Goal: Check status: Check status

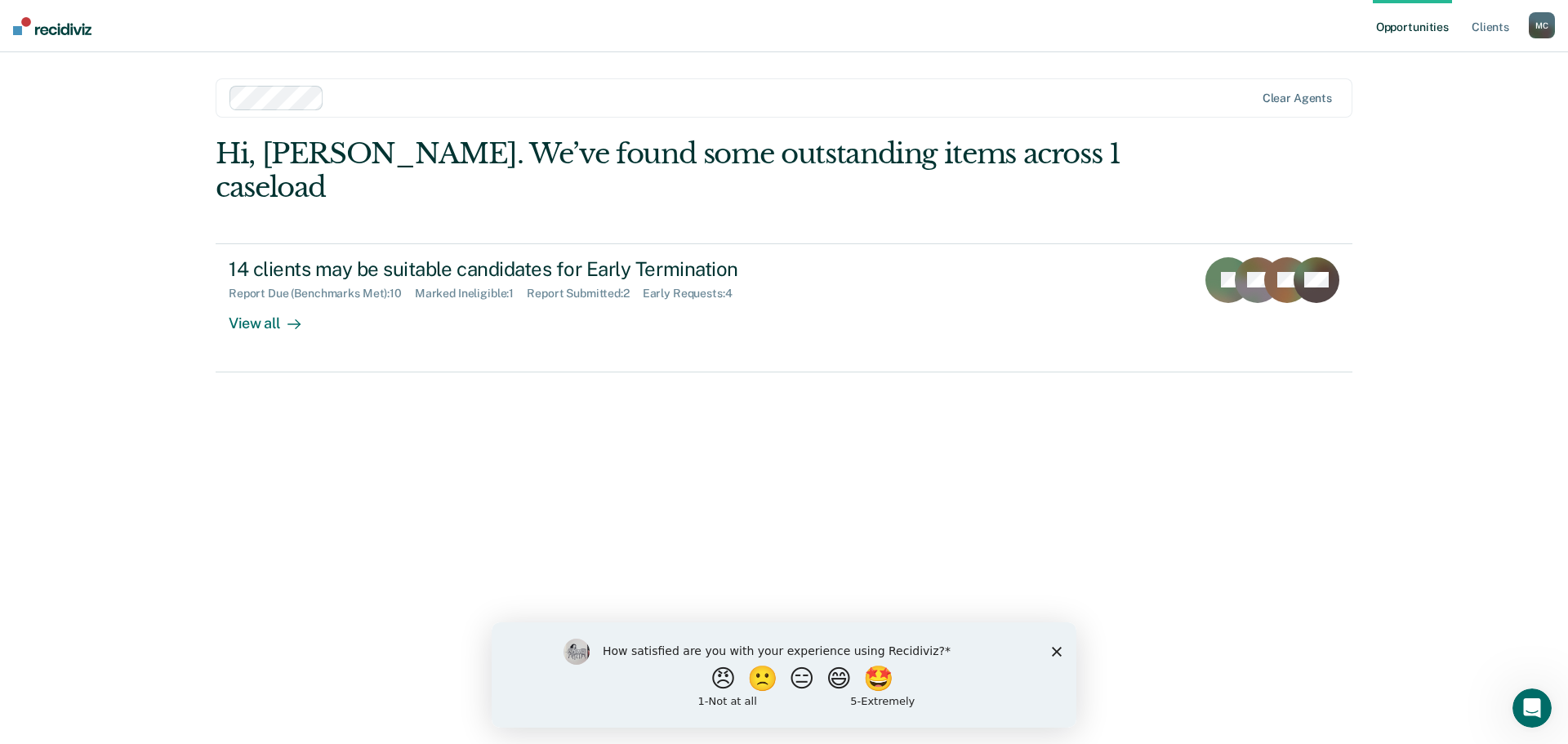
click at [1057, 646] on icon "Close survey" at bounding box center [1057, 651] width 10 height 10
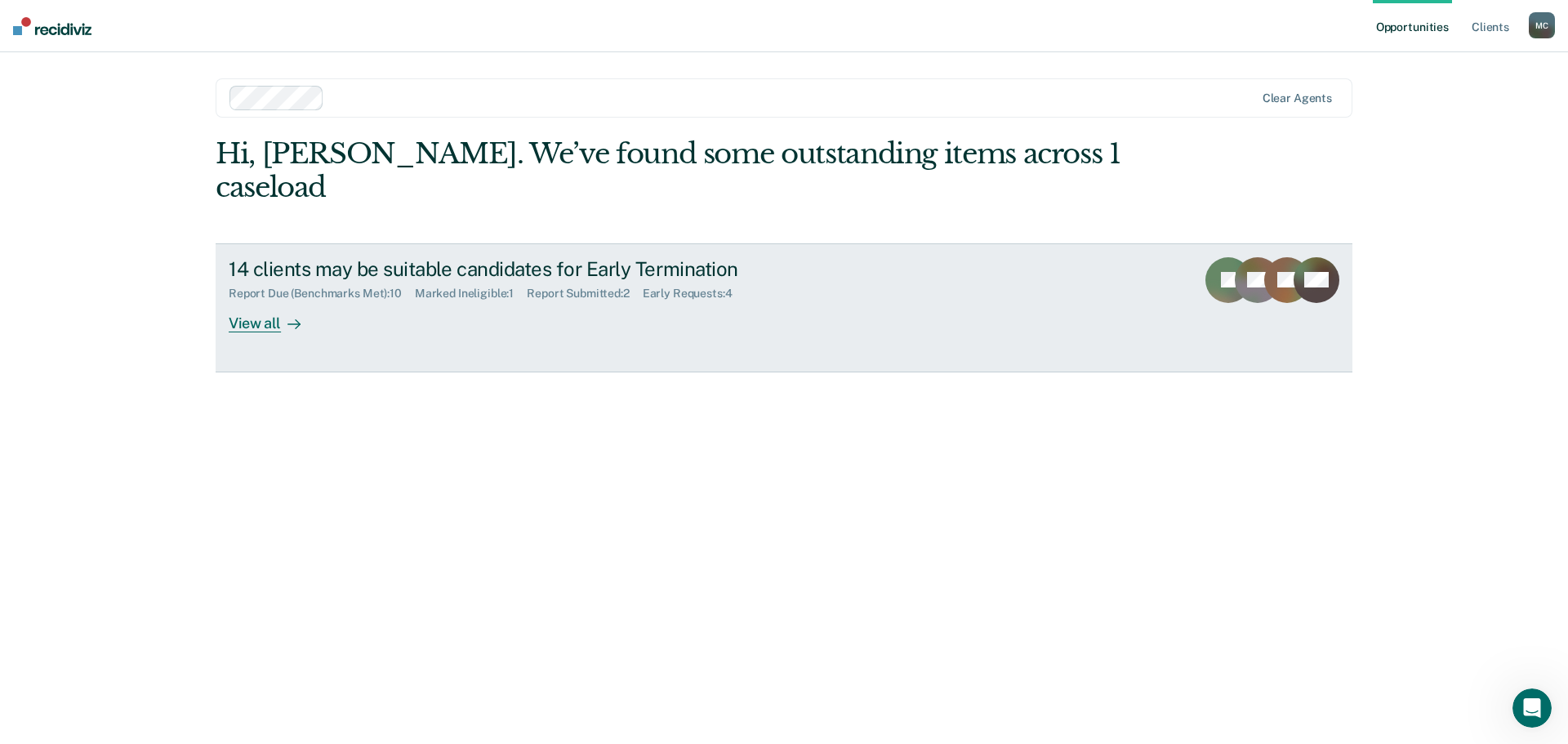
click at [270, 300] on div "View all" at bounding box center [274, 316] width 91 height 32
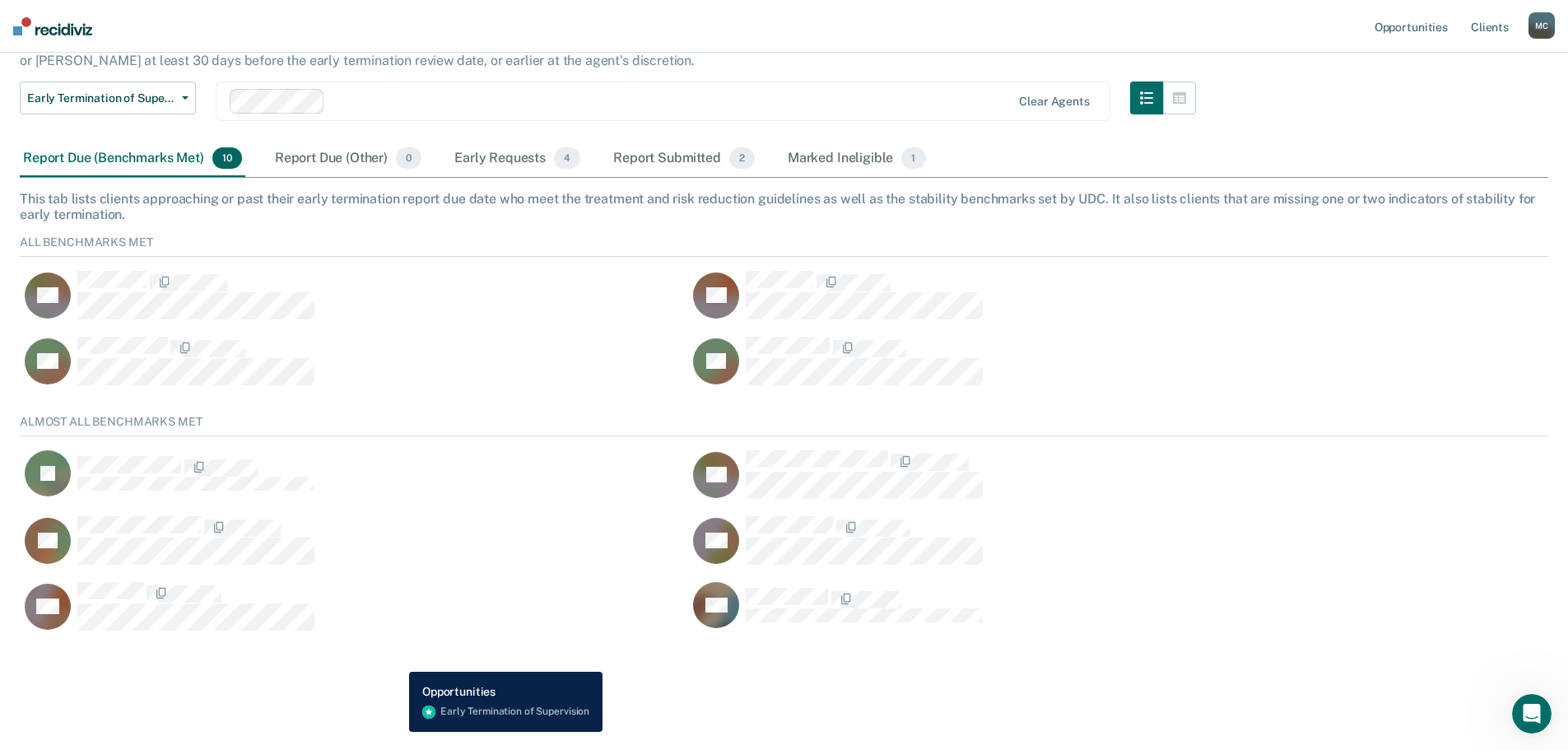
scroll to position [155, 0]
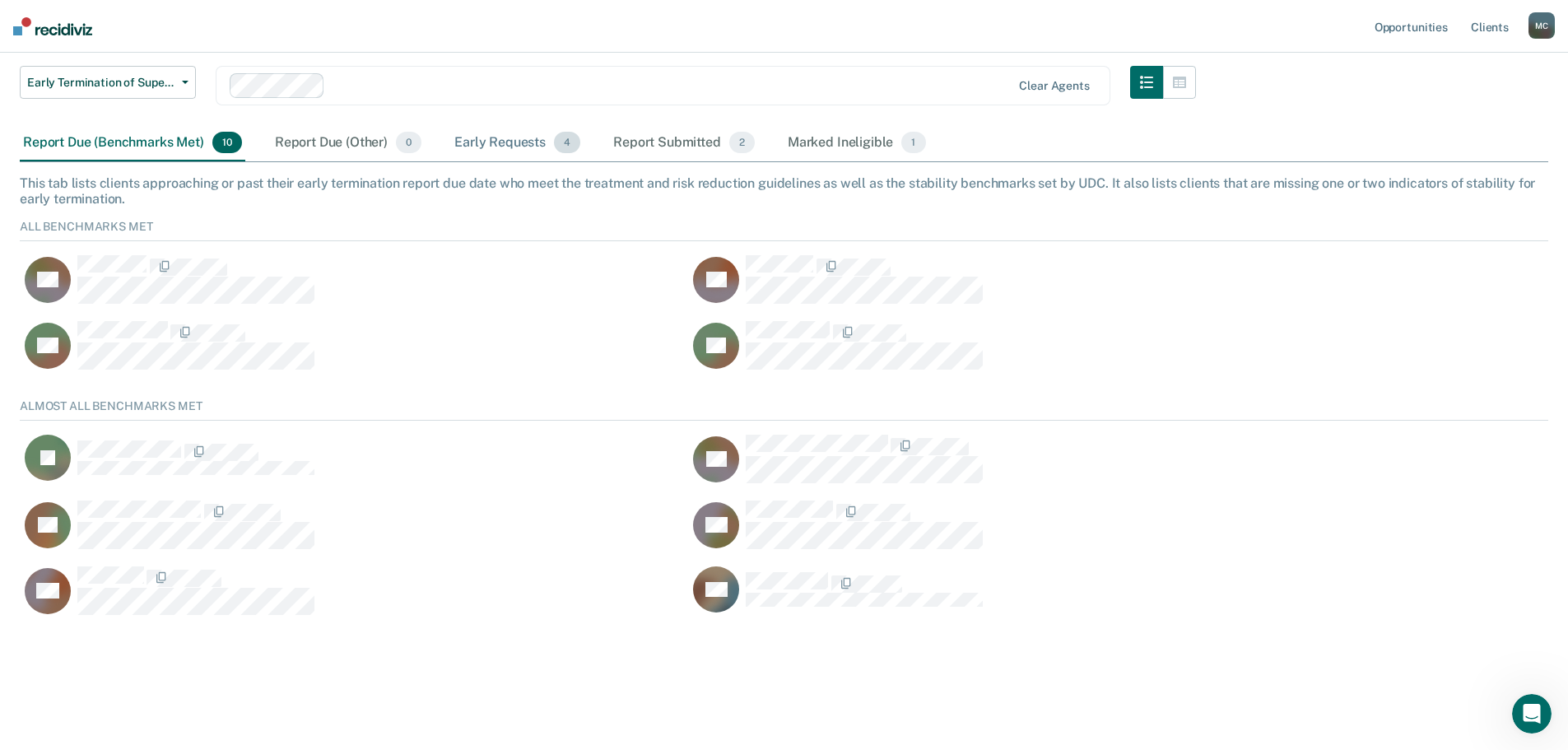
click at [485, 143] on div "Early Requests 4" at bounding box center [517, 143] width 132 height 37
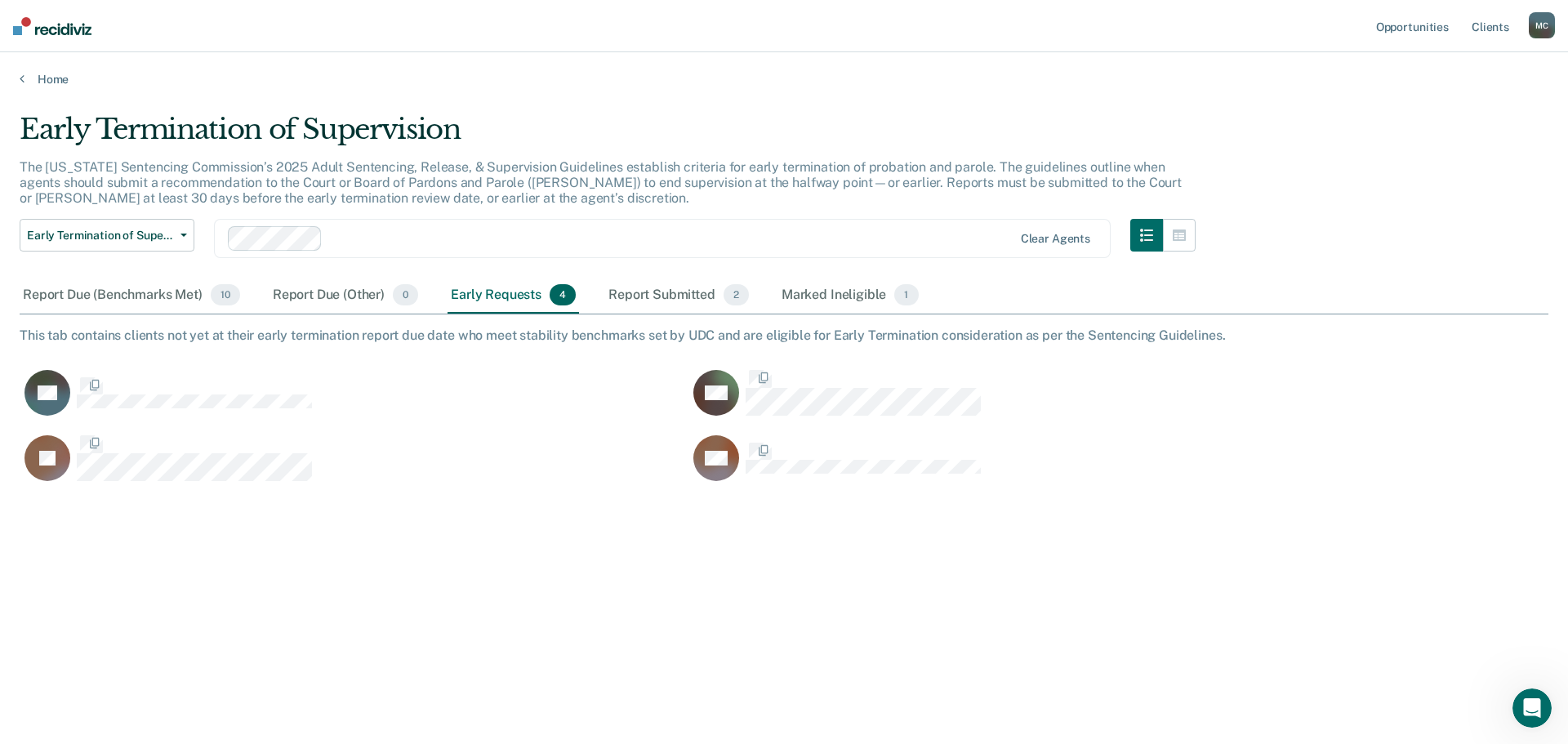
scroll to position [497, 1517]
